Goal: Complete application form

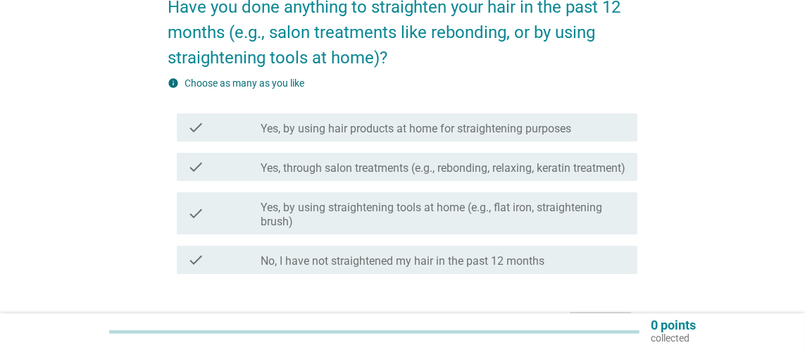
scroll to position [141, 0]
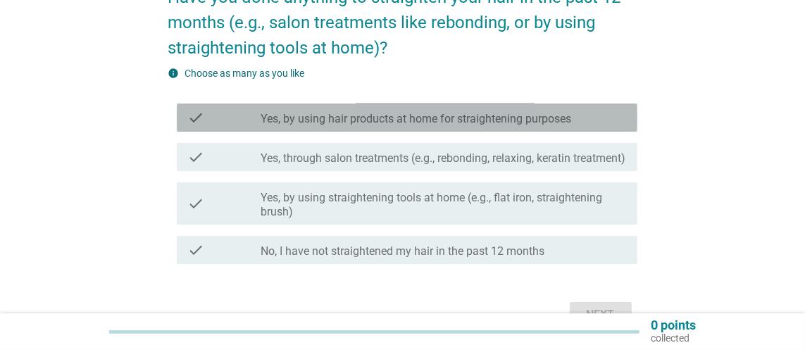
click at [315, 105] on div "check check_box_outline_blank Yes, by using hair products at home for straighte…" at bounding box center [407, 117] width 460 height 28
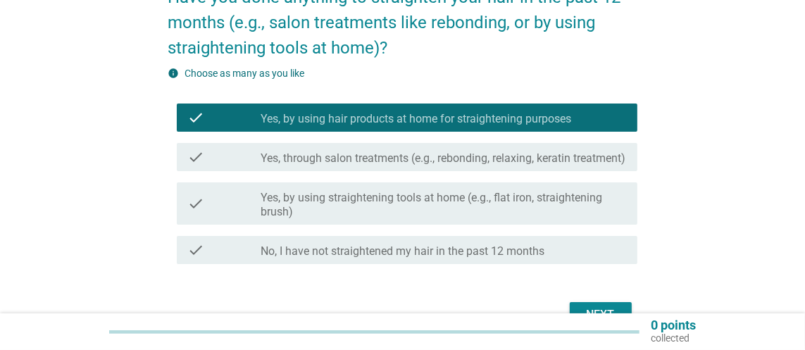
click at [323, 151] on label "Yes, through salon treatments (e.g., rebonding, relaxing, keratin treatment)" at bounding box center [442, 158] width 365 height 14
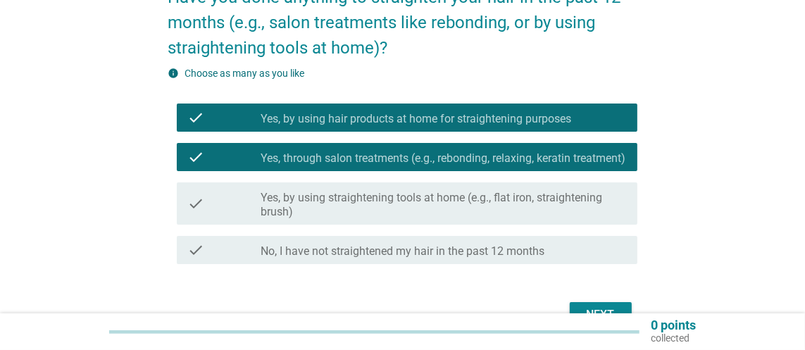
click at [362, 208] on label "Yes, by using straightening tools at home (e.g., flat iron, straightening brush)" at bounding box center [442, 205] width 365 height 28
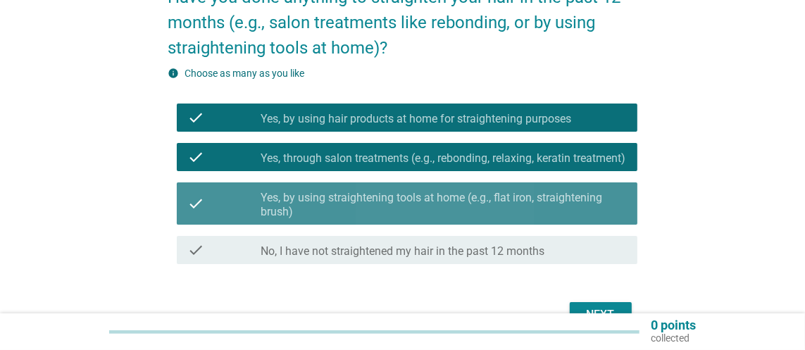
click at [362, 208] on label "Yes, by using straightening tools at home (e.g., flat iron, straightening brush)" at bounding box center [442, 205] width 365 height 28
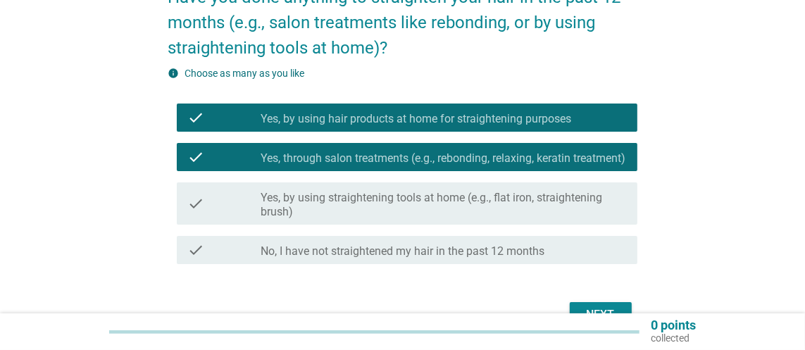
scroll to position [70, 0]
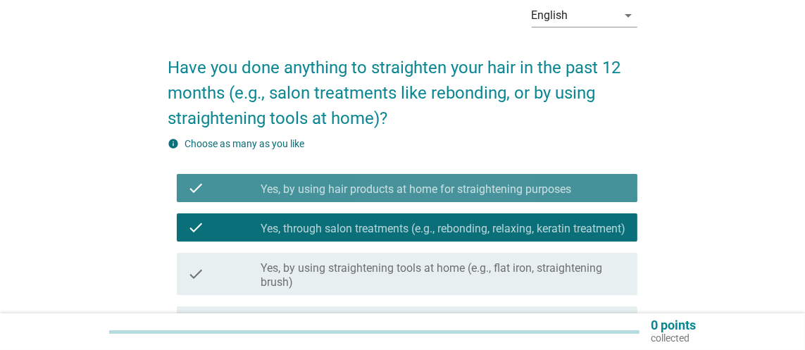
click at [327, 194] on label "Yes, by using hair products at home for straightening purposes" at bounding box center [415, 189] width 310 height 14
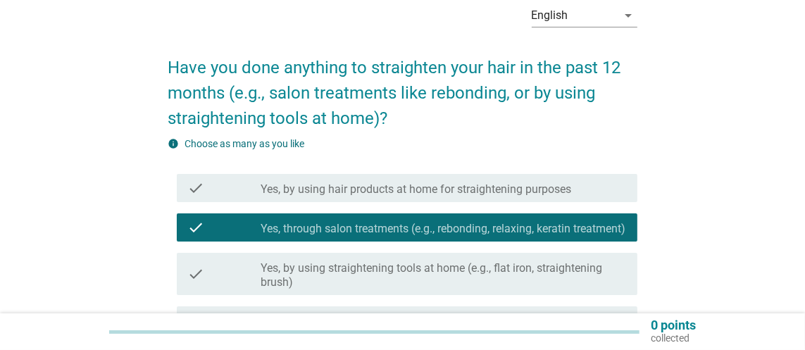
scroll to position [211, 0]
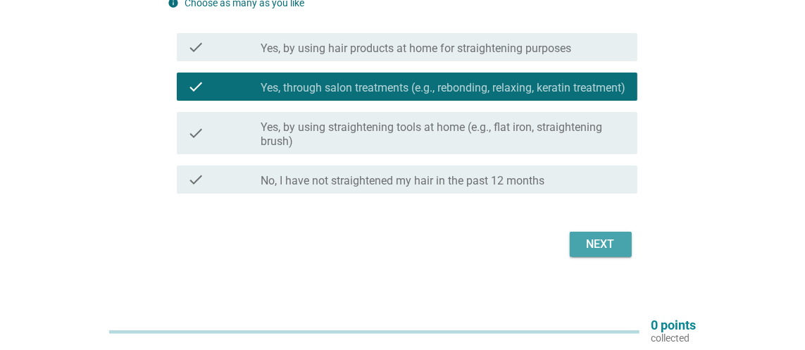
click at [595, 253] on div "Next" at bounding box center [600, 244] width 39 height 17
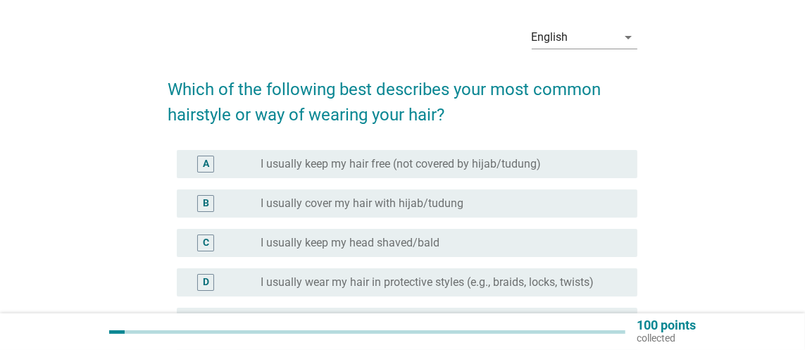
scroll to position [70, 0]
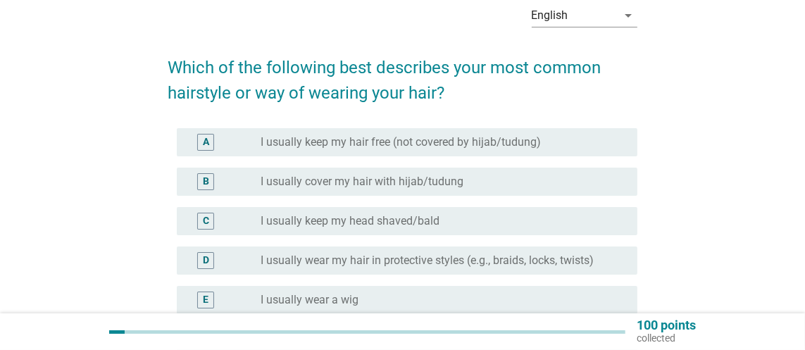
click at [370, 182] on label "I usually cover my hair with hijab/tudung" at bounding box center [361, 182] width 203 height 14
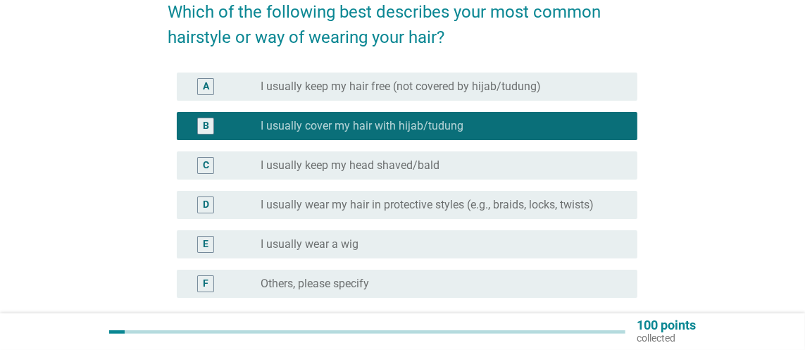
scroll to position [211, 0]
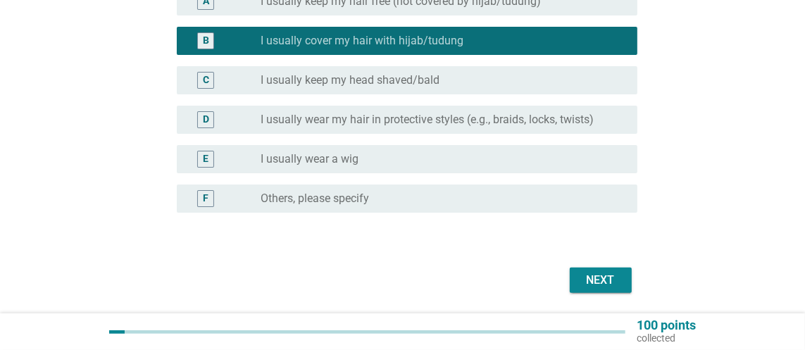
click at [622, 279] on button "Next" at bounding box center [600, 279] width 62 height 25
click at [622, 279] on div "Next" at bounding box center [402, 280] width 469 height 34
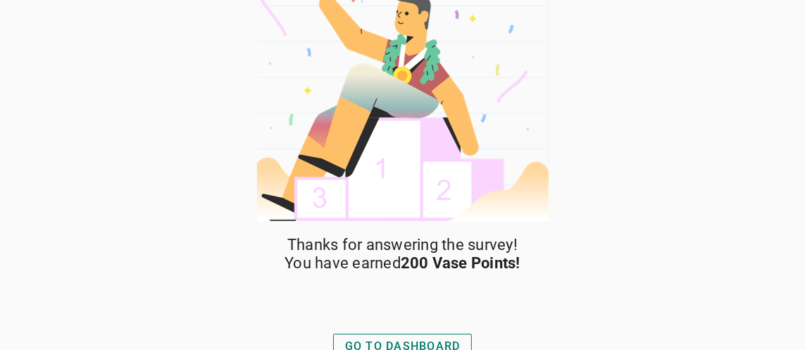
scroll to position [39, 0]
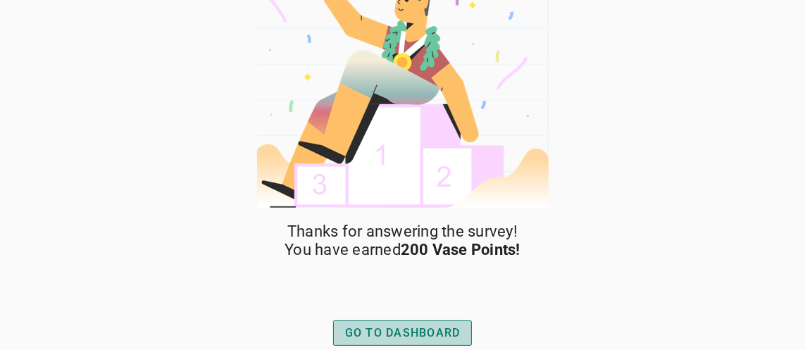
click at [402, 341] on div "GO TO DASHBOARD" at bounding box center [402, 333] width 115 height 17
